Goal: Task Accomplishment & Management: Manage account settings

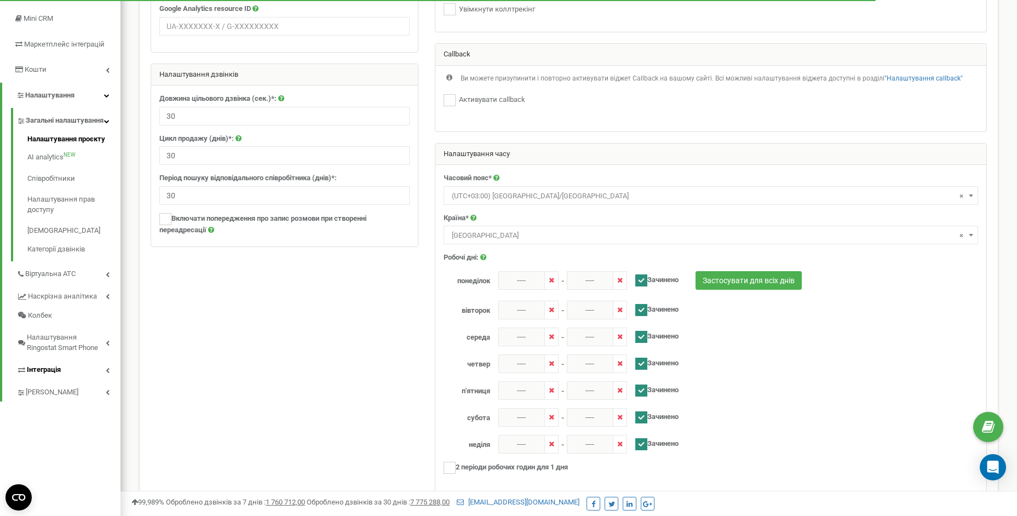
scroll to position [163, 0]
click at [45, 374] on span "Інтеграція" at bounding box center [44, 369] width 34 height 10
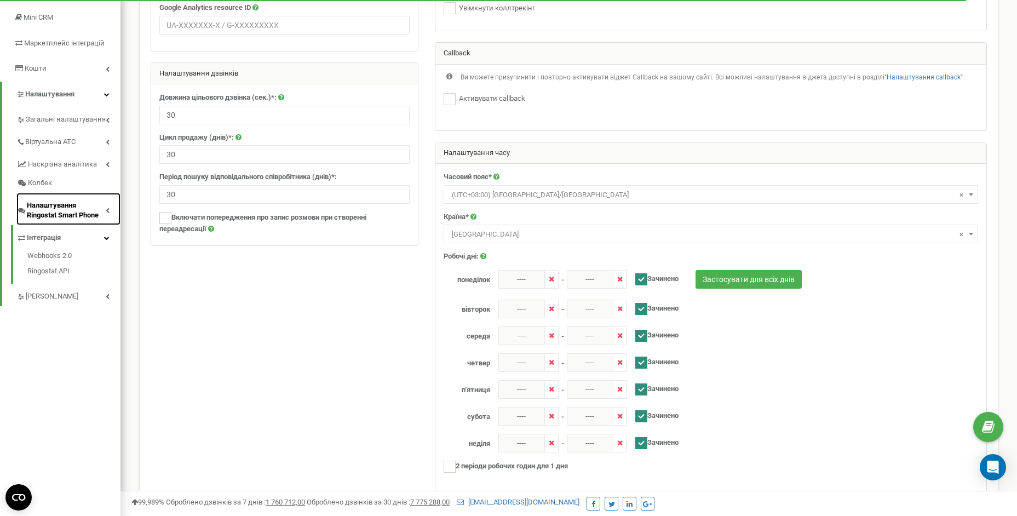
click at [39, 213] on span "Налаштування Ringostat Smart Phone" at bounding box center [66, 210] width 79 height 20
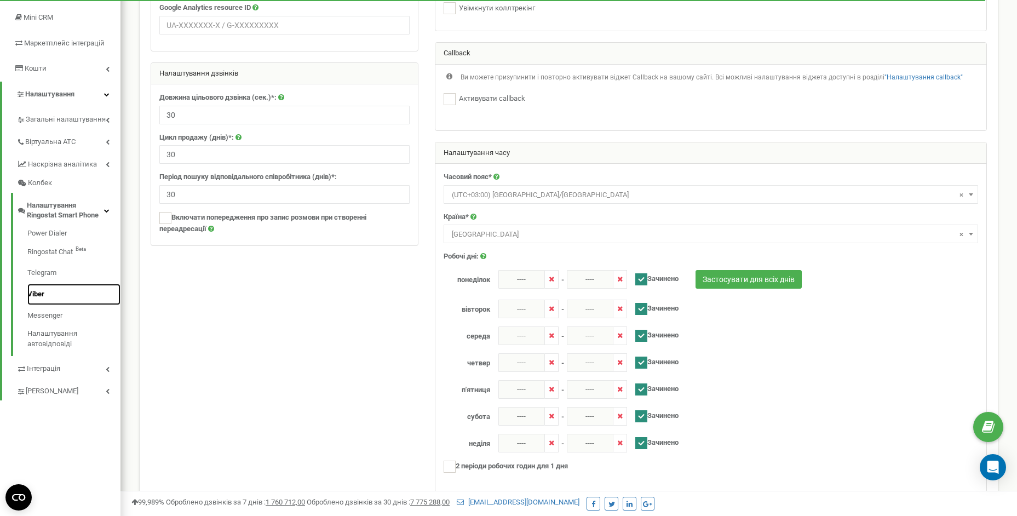
click at [39, 294] on link "Viber" at bounding box center [73, 294] width 93 height 21
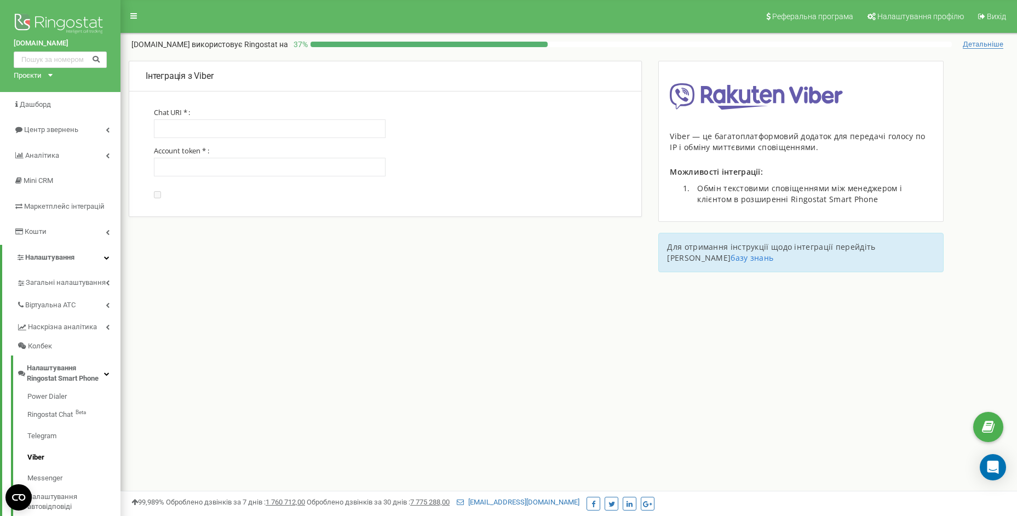
type input "winauto-ua"
click at [377, 359] on div "Реферальна програма Налаштування профілю Вихід winauto.ua використовує Ringosta…" at bounding box center [569, 328] width 897 height 657
drag, startPoint x: 200, startPoint y: 167, endPoint x: 78, endPoint y: 167, distance: 122.7
click at [80, 167] on div "winauto.ua Проєкти winauto.ua Дашборд Центр звернень Аналiтика Mini CRM Маркетп…" at bounding box center [508, 328] width 1017 height 657
paste input "4d950de60467ded1-612840495df794ae-4e76334afdba6cc3"
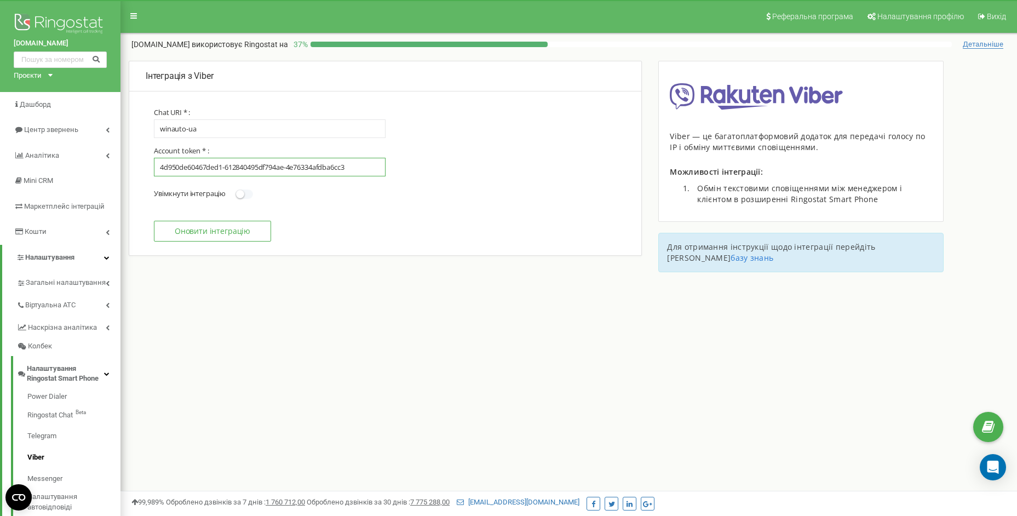
type input "4d950de60467ded1-612840495df794ae-4e76334afdba6cc3"
click at [240, 193] on small at bounding box center [240, 194] width 8 height 8
click at [0, 0] on input "Увімкнути інтеграцію Вимкнути інтеграцію" at bounding box center [0, 0] width 0 height 0
click at [240, 225] on button "Оновити інтеграцію" at bounding box center [212, 231] width 117 height 21
type input "winauto-ua"
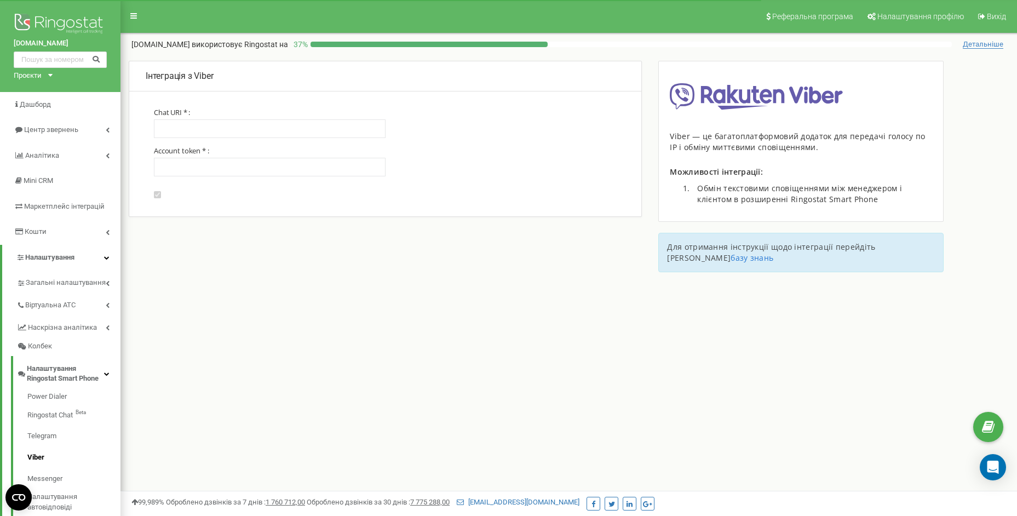
type input "4d950de60467ded1-612840495df794ae-4e76334afdba6cc3"
click at [352, 341] on div "Реферальна програма Налаштування профілю Вихід winauto.ua використовує Ringosta…" at bounding box center [569, 328] width 897 height 657
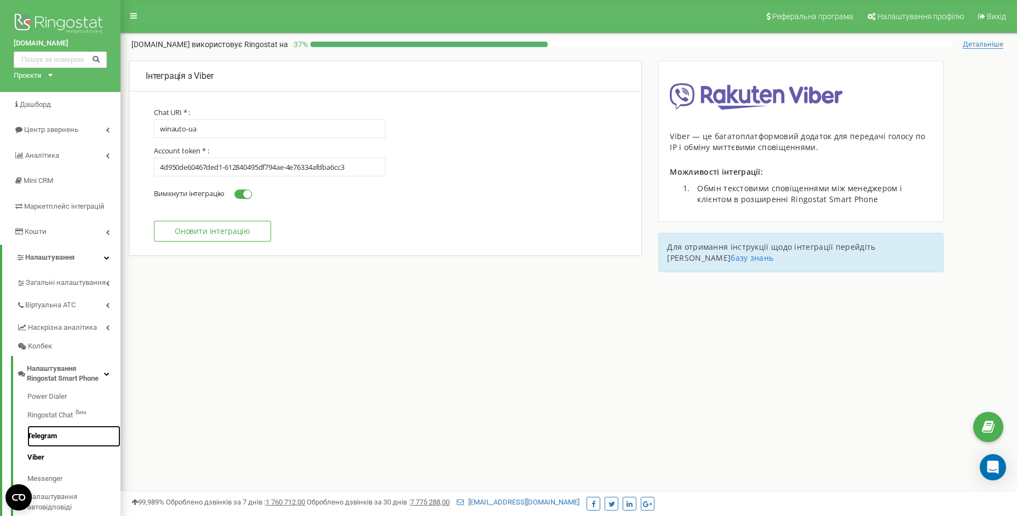
click at [53, 432] on link "Telegram" at bounding box center [73, 436] width 93 height 21
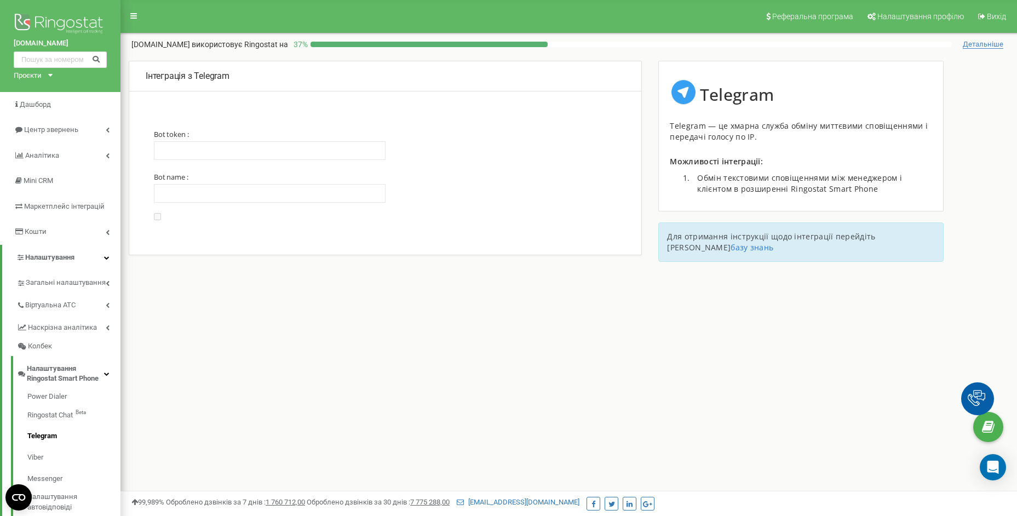
type input "1"
drag, startPoint x: 250, startPoint y: 156, endPoint x: 117, endPoint y: 146, distance: 133.5
click at [118, 146] on div "winauto.ua Проєкти winauto.ua Дашборд Центр звернень Аналiтика Mini CRM Маркетп…" at bounding box center [508, 328] width 1017 height 657
drag, startPoint x: 182, startPoint y: 196, endPoint x: 104, endPoint y: 190, distance: 78.0
click at [107, 190] on div "winauto.ua Проєкти winauto.ua Дашборд Центр звернень Аналiтика Mini CRM Маркетп…" at bounding box center [508, 328] width 1017 height 657
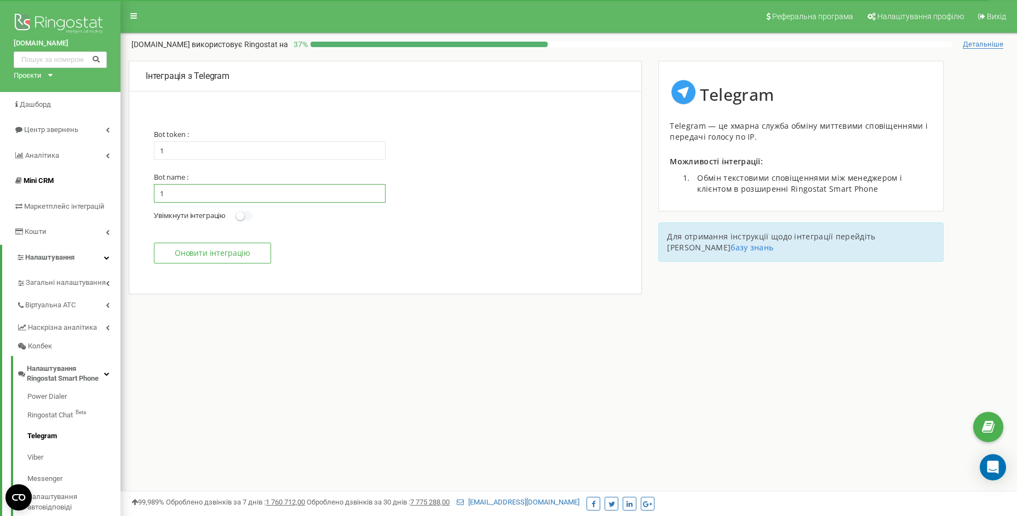
paste input "winautoua_bot"
type input "winautoua_bot"
drag, startPoint x: 182, startPoint y: 152, endPoint x: 121, endPoint y: 151, distance: 61.9
click at [121, 151] on div "Інтеграція з Telegram Обробка звернень від клієнтів з Telegram доступна в розши…" at bounding box center [569, 194] width 897 height 266
paste input "666961183:AAFYM_cNm7PTEvZbgb1yJt0rOVgCznnB7MY"
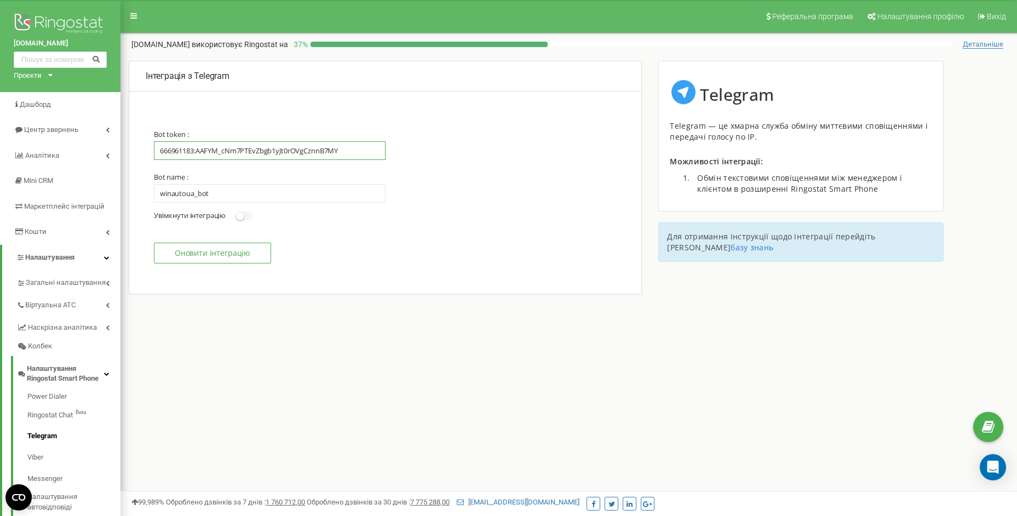
type input "666961183:AAFYM_cNm7PTEvZbgb1yJt0rOVgCznnB7MY"
click at [234, 257] on button "Оновити інтеграцію" at bounding box center [212, 253] width 117 height 21
click at [246, 217] on span at bounding box center [245, 215] width 18 height 9
click at [0, 0] on input "Увімкнути інтеграцію Вимкнути інтеграцію" at bounding box center [0, 0] width 0 height 0
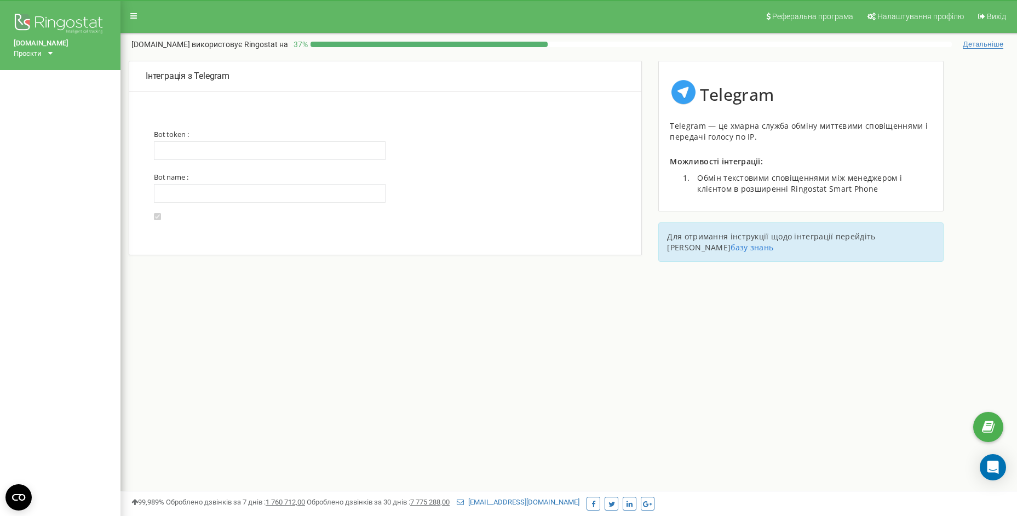
type input "666961183:AAFYM_cNm7PTEvZbgb1yJt0rOVgCznnB7MY"
type input "winautoua_bot"
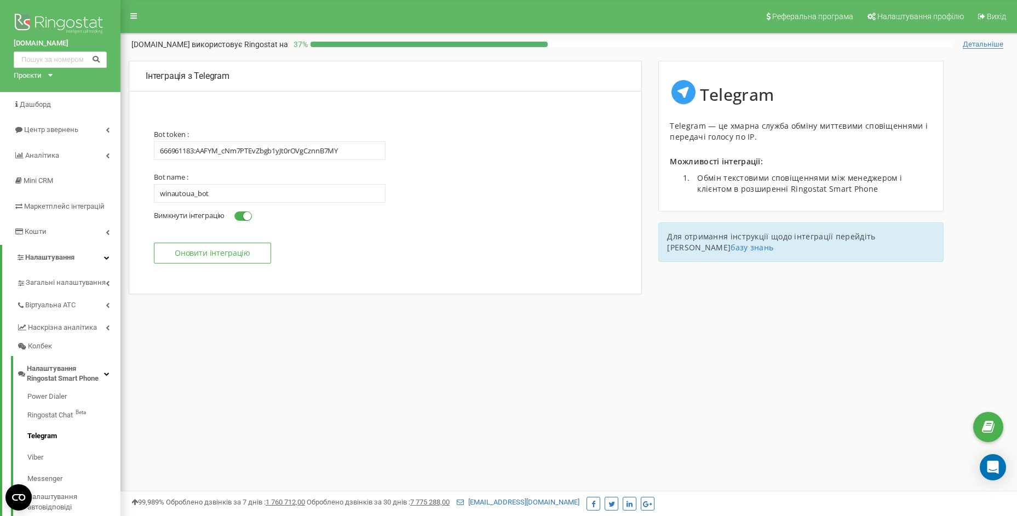
click at [215, 248] on button "Оновити інтеграцію" at bounding box center [212, 253] width 117 height 21
type input "666961183:AAFYM_cNm7PTEvZbgb1yJt0rOVgCznnB7MY"
type input "winautoua_bot"
click at [38, 455] on link "Viber" at bounding box center [73, 457] width 93 height 21
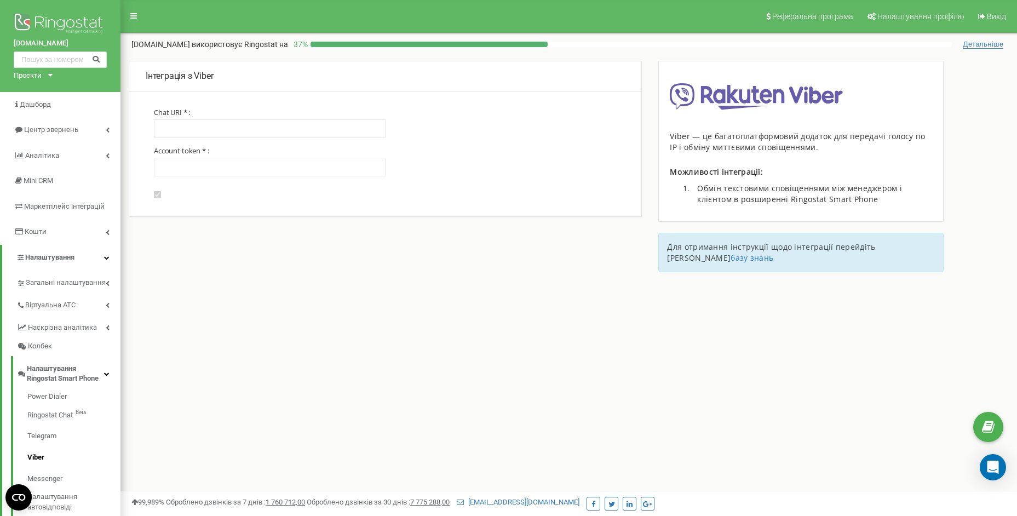
type input "winauto-ua"
type input "4d950de60467ded1-612840495df794ae-4e76334afdba6cc3"
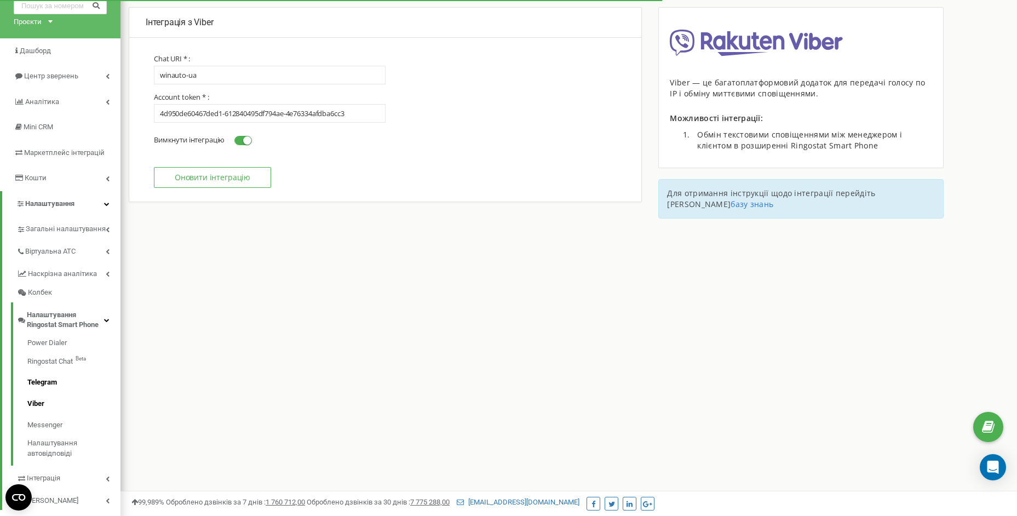
scroll to position [54, 0]
click at [71, 312] on span "Налаштування Ringostat Smart Phone" at bounding box center [65, 319] width 77 height 20
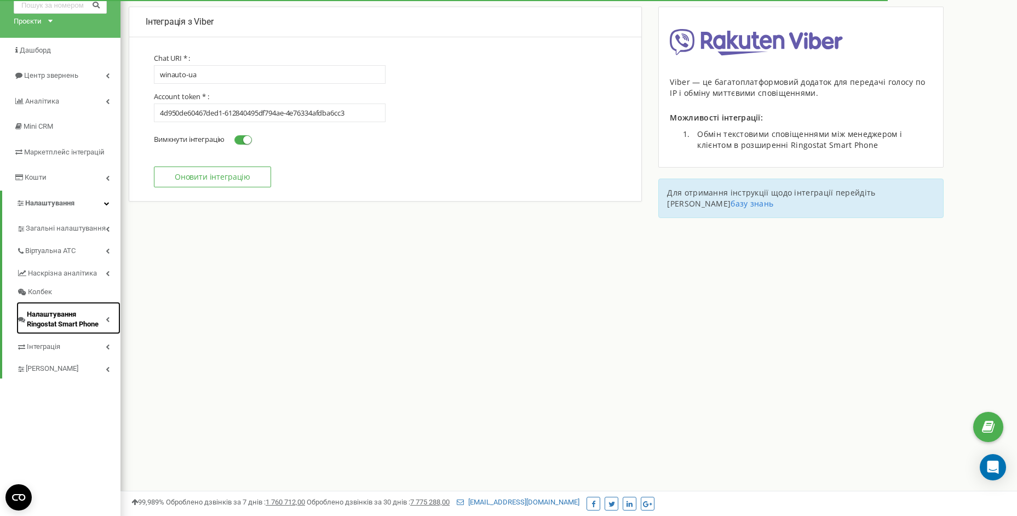
click at [74, 317] on span "Налаштування Ringostat Smart Phone" at bounding box center [66, 319] width 79 height 20
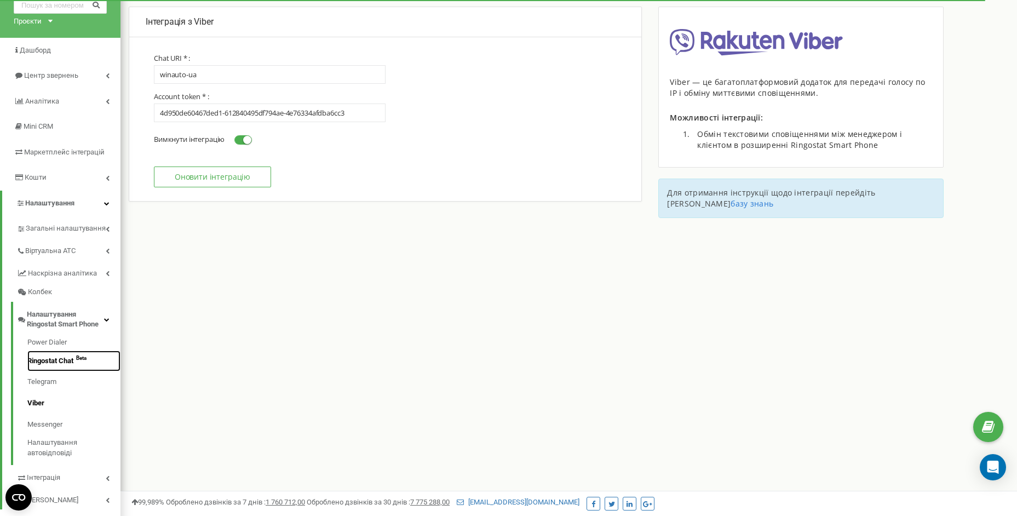
click at [59, 360] on link "Ringostat Chat Beta" at bounding box center [73, 361] width 93 height 21
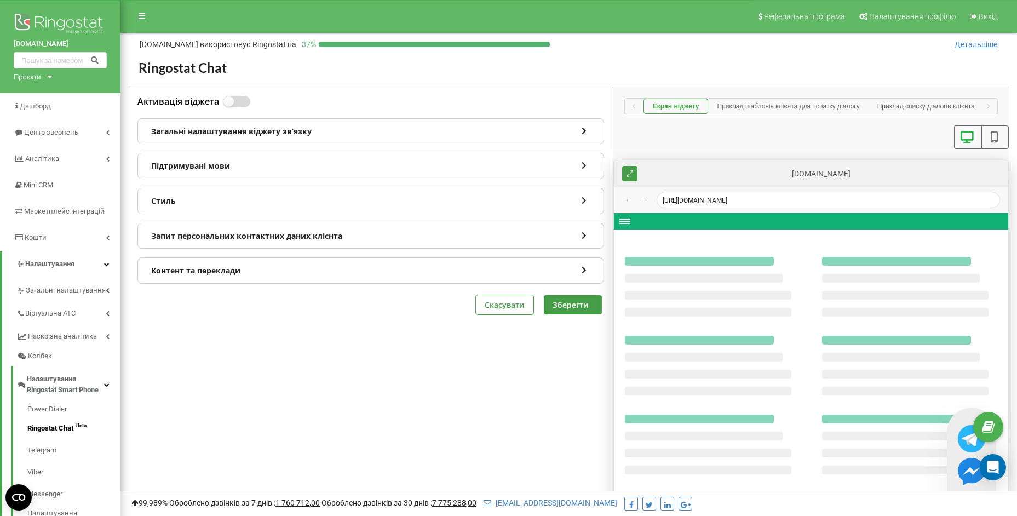
click at [233, 97] on label at bounding box center [227, 96] width 9 height 1
click at [0, 0] on input "Активація віджета" at bounding box center [0, 0] width 0 height 0
click at [577, 309] on button "Зберегти" at bounding box center [573, 304] width 58 height 19
click at [233, 97] on label at bounding box center [227, 96] width 9 height 1
click at [0, 0] on input "Активація віджета" at bounding box center [0, 0] width 0 height 0
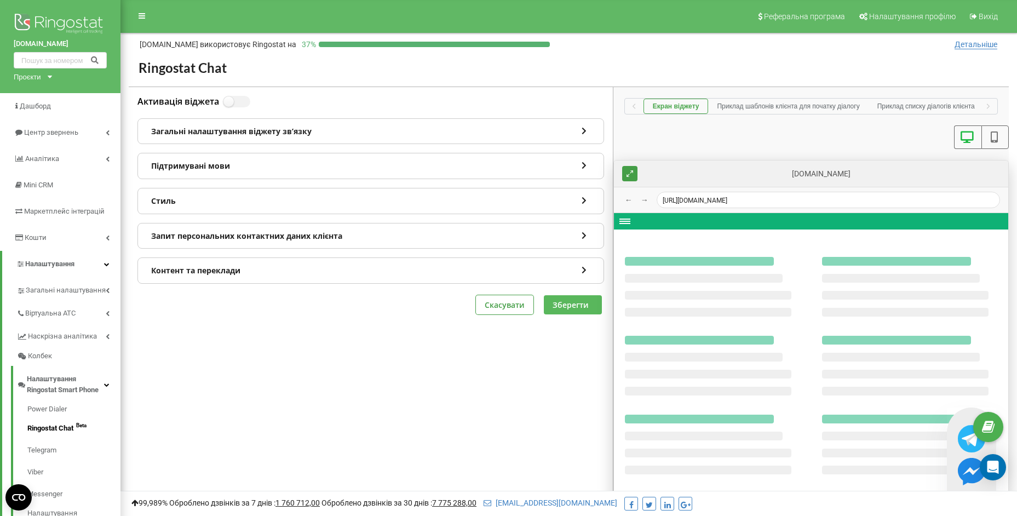
click at [575, 305] on button "Зберегти" at bounding box center [573, 304] width 58 height 19
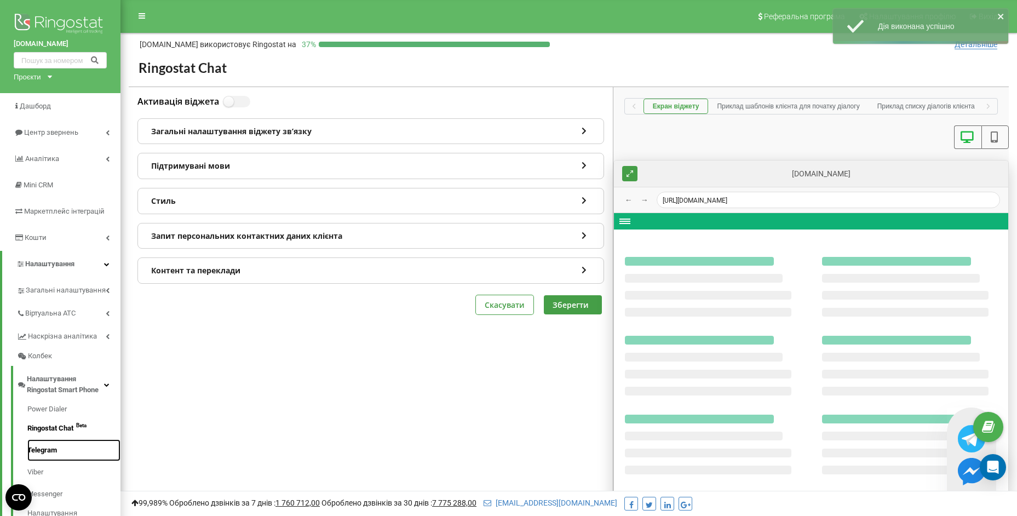
click at [49, 449] on link "Telegram" at bounding box center [73, 450] width 93 height 22
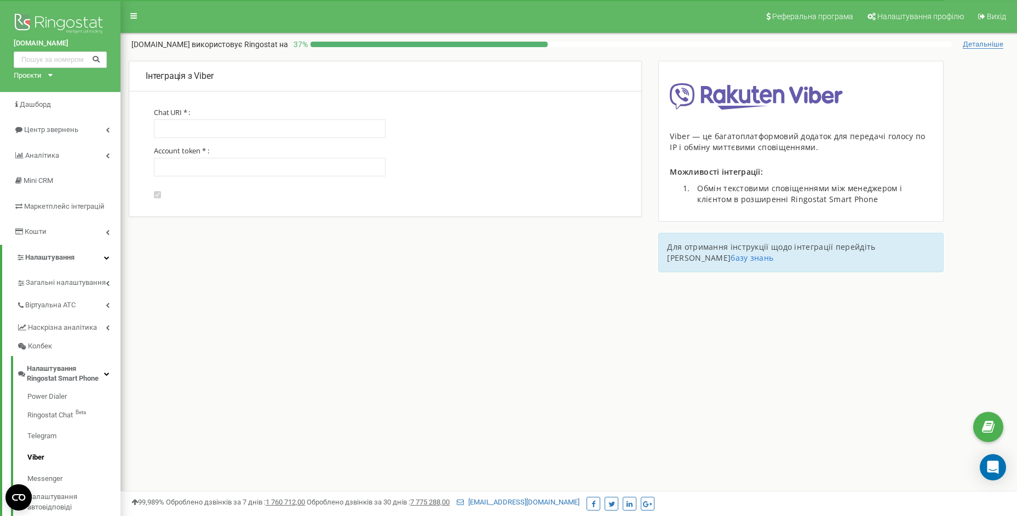
type input "winauto-ua"
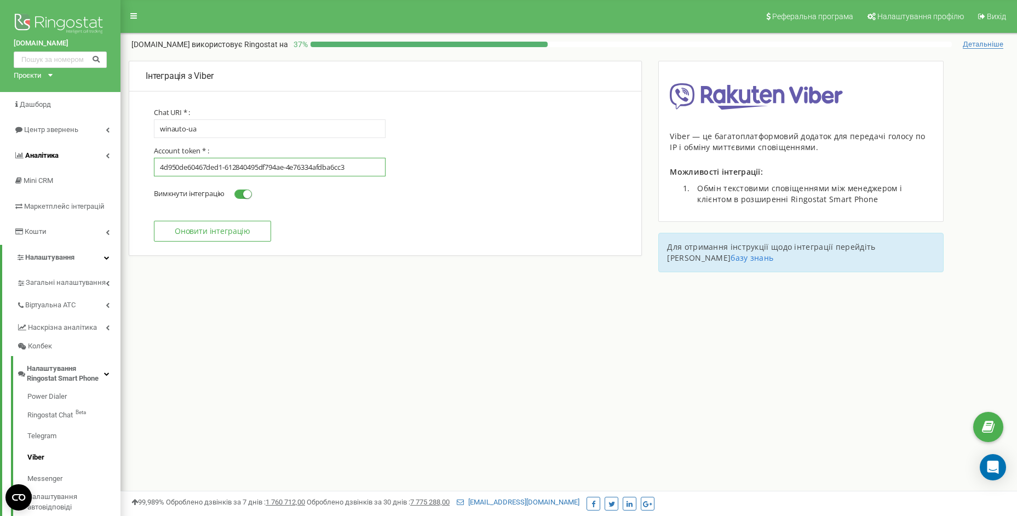
drag, startPoint x: 363, startPoint y: 167, endPoint x: 75, endPoint y: 158, distance: 287.7
click at [75, 158] on div "winauto.ua Проєкти winauto.ua Дашборд Центр звернень Аналiтика Mini CRM Маркетп…" at bounding box center [508, 328] width 1017 height 657
click at [246, 194] on small at bounding box center [247, 194] width 8 height 8
click at [0, 0] on input "Увімкнути інтеграцію Вимкнути інтеграцію" at bounding box center [0, 0] width 0 height 0
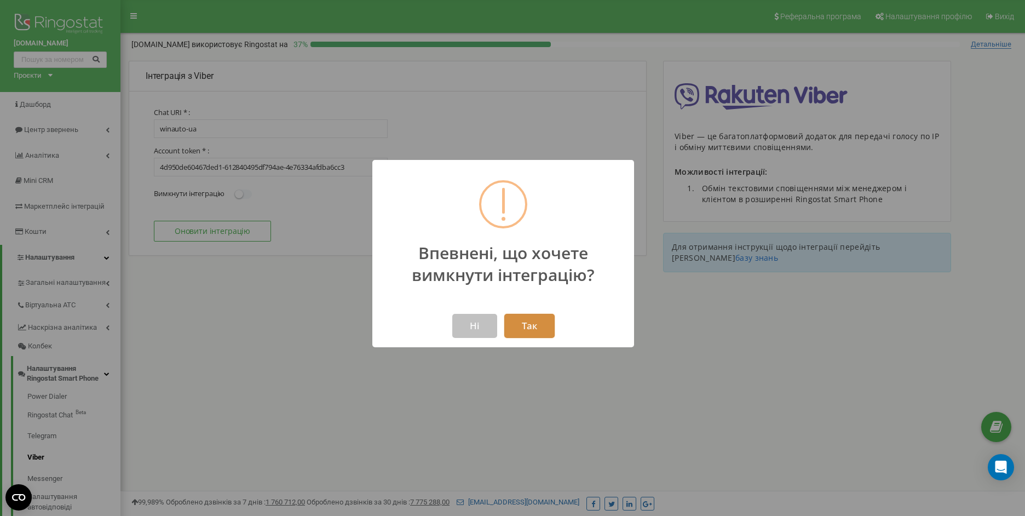
click at [542, 326] on button "Так" at bounding box center [529, 326] width 50 height 24
click at [539, 322] on button "Так" at bounding box center [529, 326] width 50 height 24
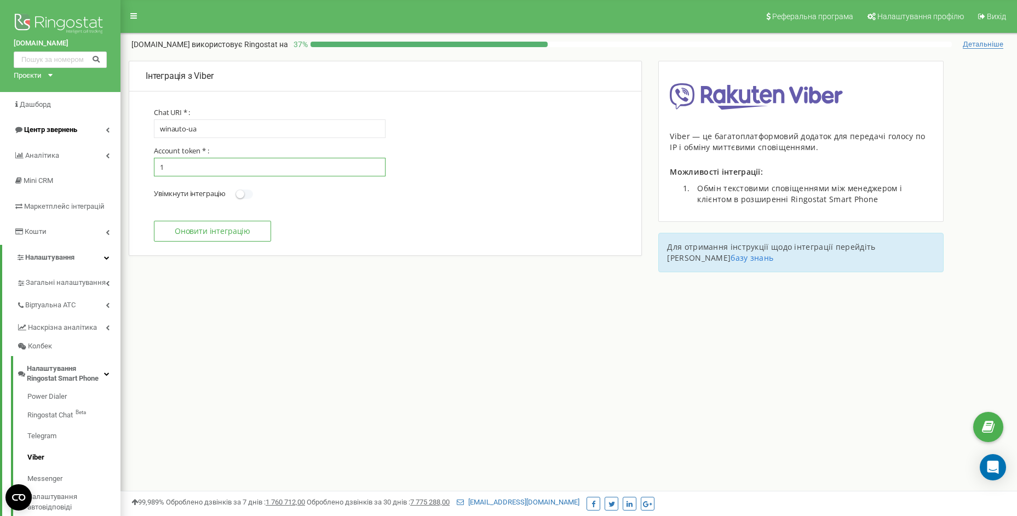
type input "1"
drag, startPoint x: 42, startPoint y: 128, endPoint x: 0, endPoint y: 128, distance: 42.2
click at [3, 128] on div "winauto.ua Проєкти winauto.ua Дашборд Центр звернень Аналiтика Mini CRM Маркетп…" at bounding box center [508, 328] width 1017 height 657
type input "q"
click at [232, 239] on button "Оновити інтеграцію" at bounding box center [212, 231] width 117 height 21
